Goal: Task Accomplishment & Management: Complete application form

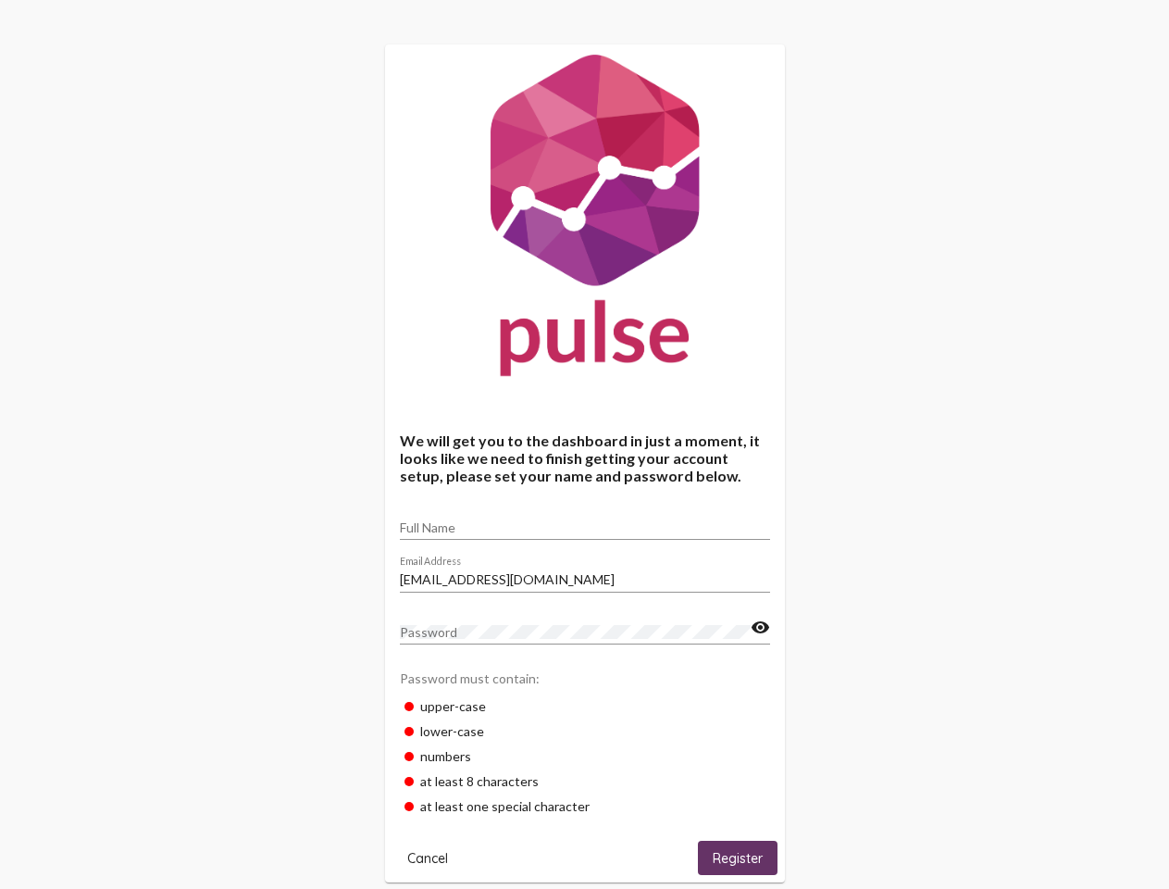
click at [585, 521] on input "Full Name" at bounding box center [585, 527] width 370 height 15
click at [585, 574] on input "[EMAIL_ADDRESS][DOMAIN_NAME]" at bounding box center [585, 579] width 370 height 15
click at [760, 628] on mat-icon "visibility" at bounding box center [760, 628] width 19 height 22
click at [428, 857] on span "Cancel" at bounding box center [427, 858] width 41 height 17
click at [738, 857] on span "Register" at bounding box center [738, 858] width 50 height 17
